Goal: Task Accomplishment & Management: Use online tool/utility

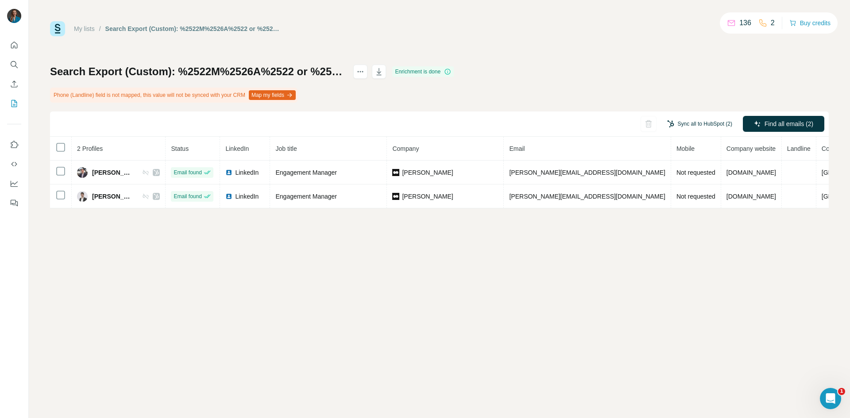
click at [707, 120] on button "Sync all to HubSpot (2)" at bounding box center [699, 123] width 77 height 13
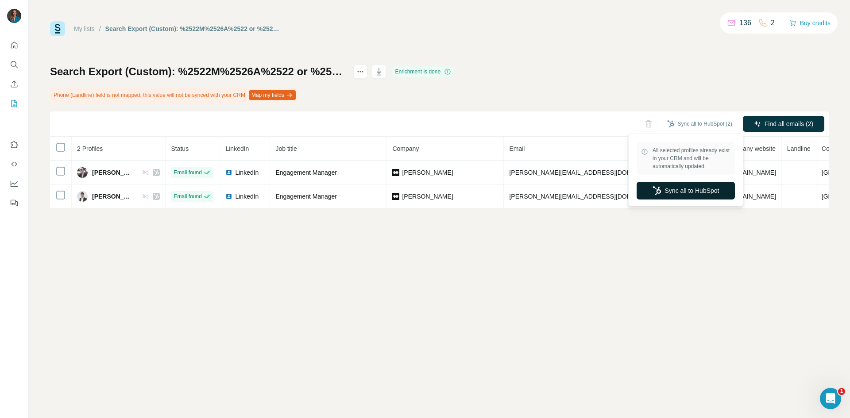
click at [671, 191] on button "Sync all to HubSpot" at bounding box center [685, 191] width 98 height 18
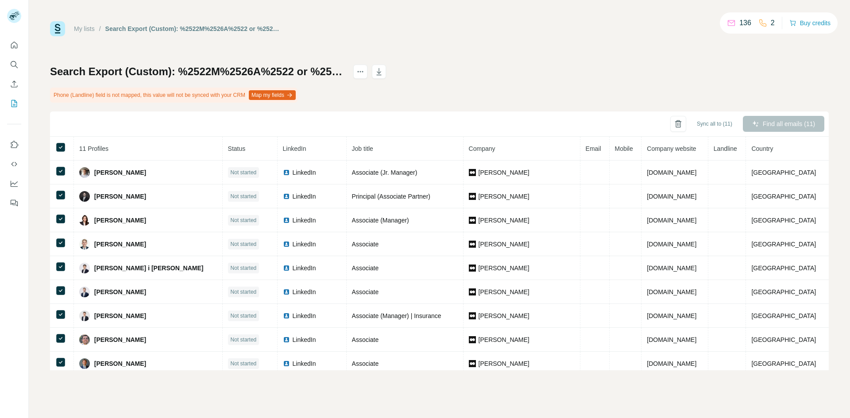
scroll to position [29, 0]
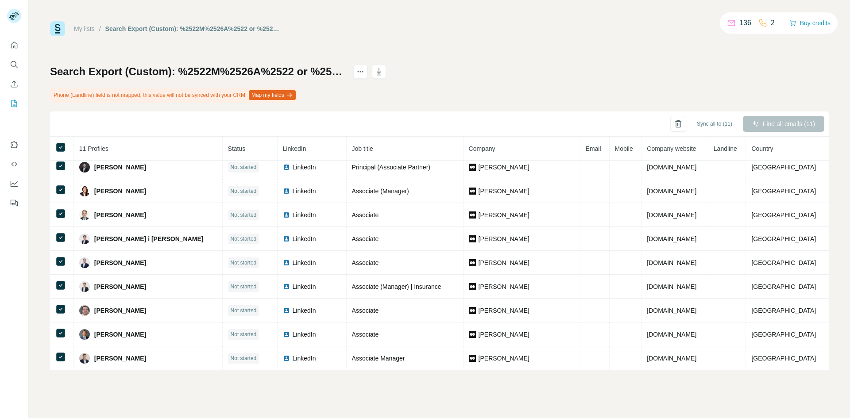
click at [283, 95] on button "Map my fields" at bounding box center [272, 95] width 47 height 10
click at [791, 119] on div "Find all emails (11)" at bounding box center [783, 124] width 81 height 16
click at [719, 123] on span "Sync all to (11)" at bounding box center [714, 124] width 35 height 8
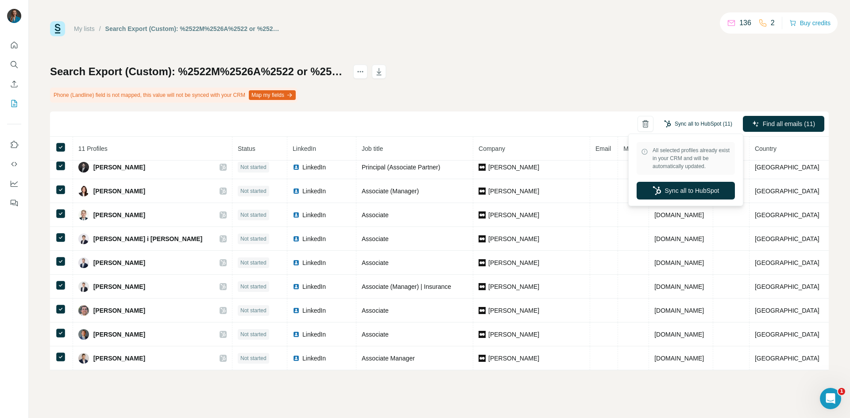
scroll to position [0, 0]
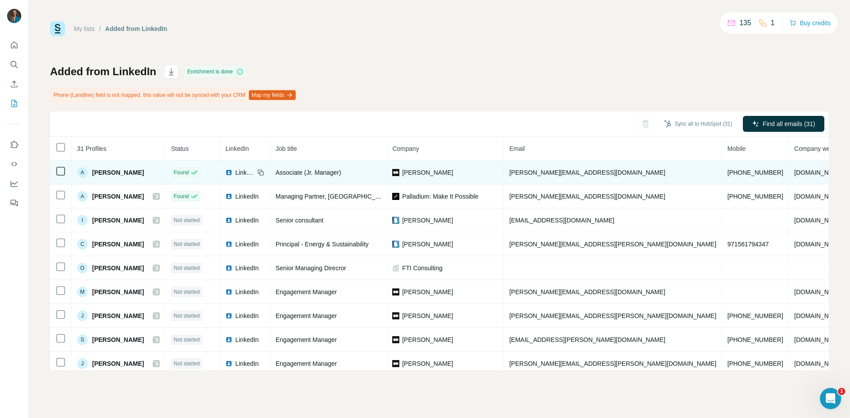
click at [594, 174] on span "alexander.abzaletdinov@oliverwyman.com" at bounding box center [587, 172] width 156 height 7
copy span "alexander.abzaletdinov@oliverwyman.com"
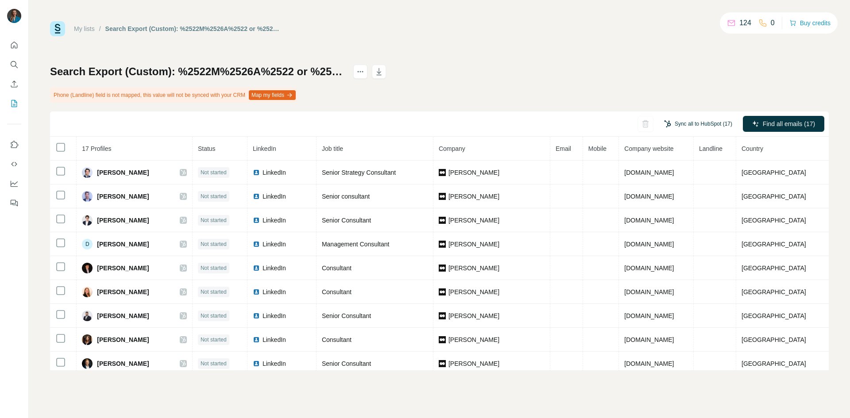
click at [723, 120] on button "Sync all to HubSpot (17)" at bounding box center [698, 123] width 81 height 13
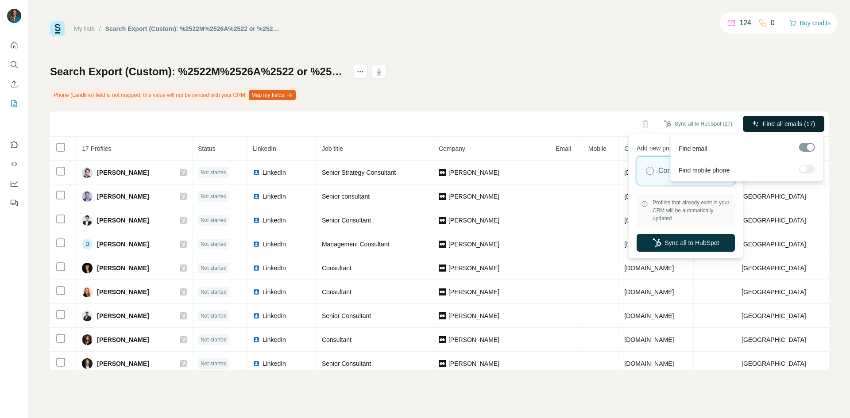
click at [792, 122] on span "Find all emails (17)" at bounding box center [789, 123] width 52 height 9
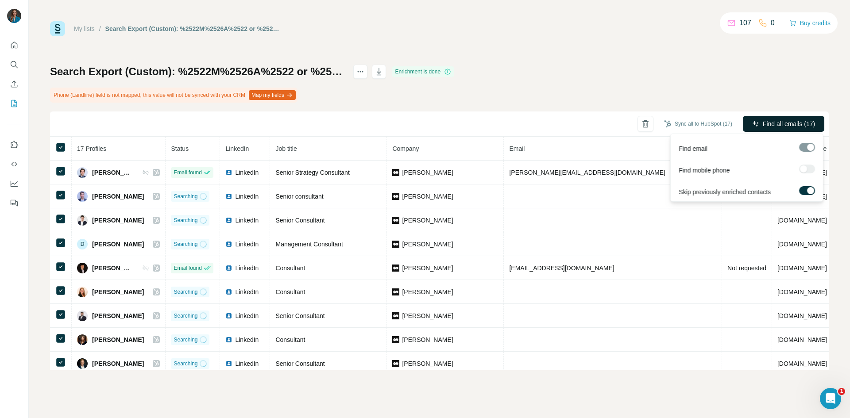
click at [769, 123] on span "Find all emails (17)" at bounding box center [789, 123] width 52 height 9
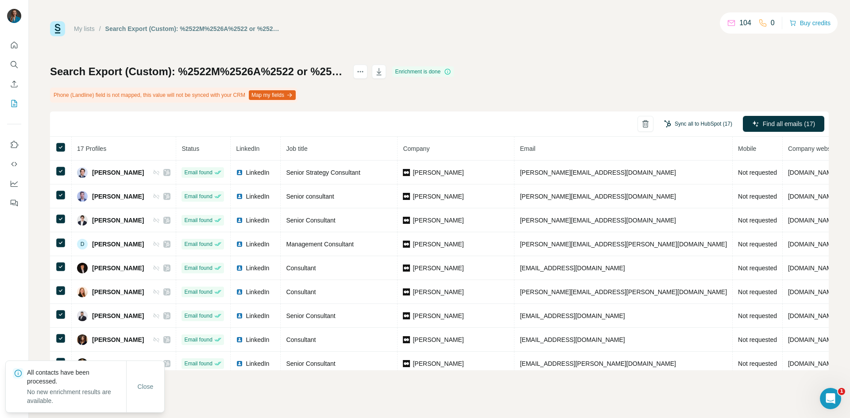
click at [681, 125] on button "Sync all to HubSpot (17)" at bounding box center [698, 123] width 81 height 13
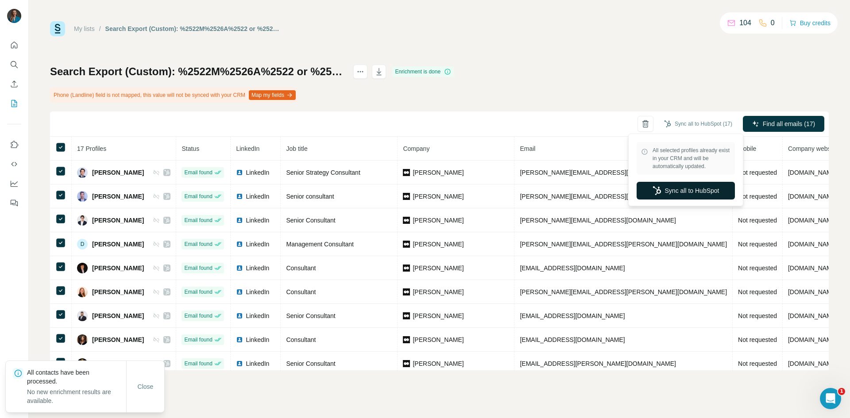
click at [687, 191] on button "Sync all to HubSpot" at bounding box center [685, 191] width 98 height 18
